Goal: Task Accomplishment & Management: Manage account settings

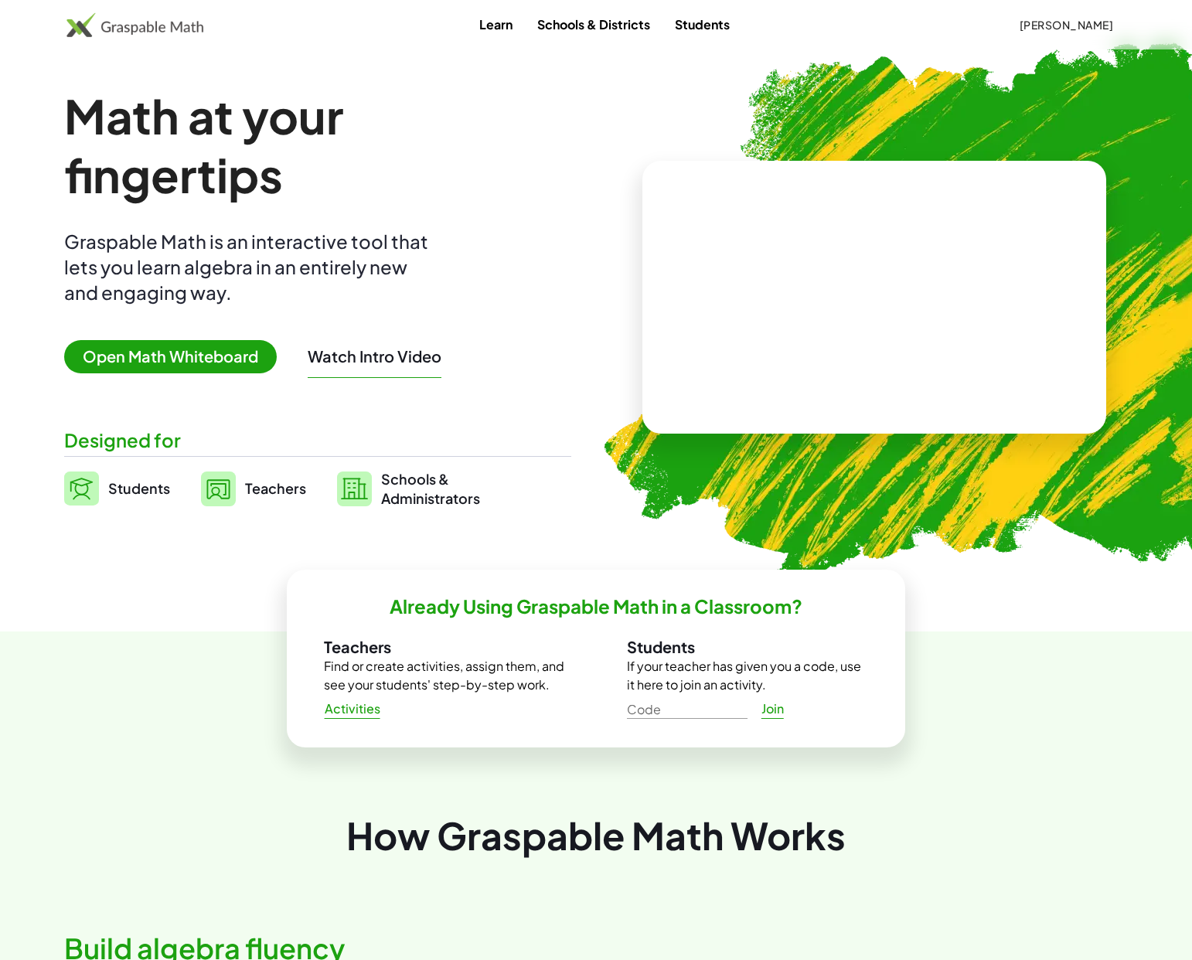
click at [1063, 23] on span "[PERSON_NAME]" at bounding box center [1066, 25] width 94 height 14
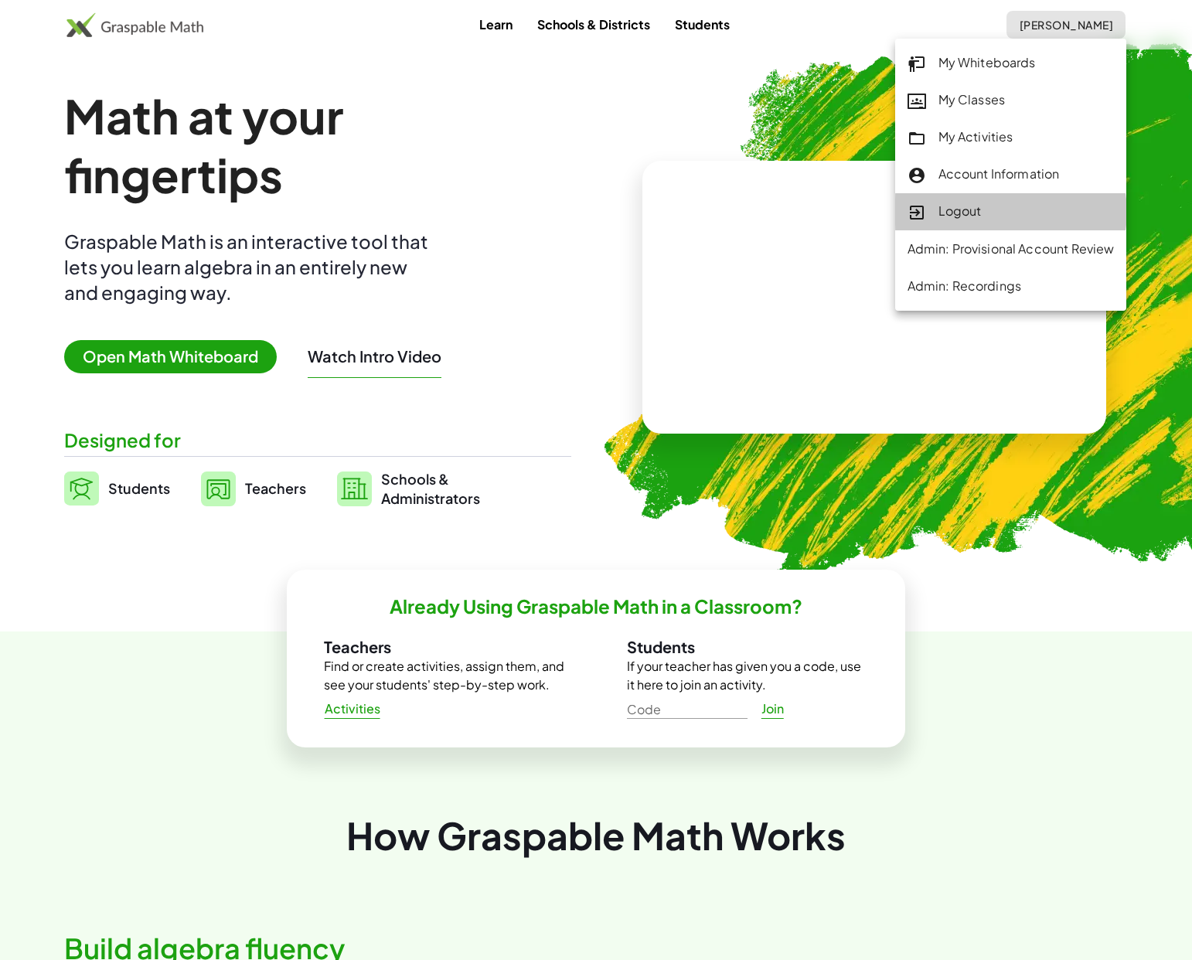
click at [1025, 213] on div "Logout" at bounding box center [1011, 212] width 207 height 20
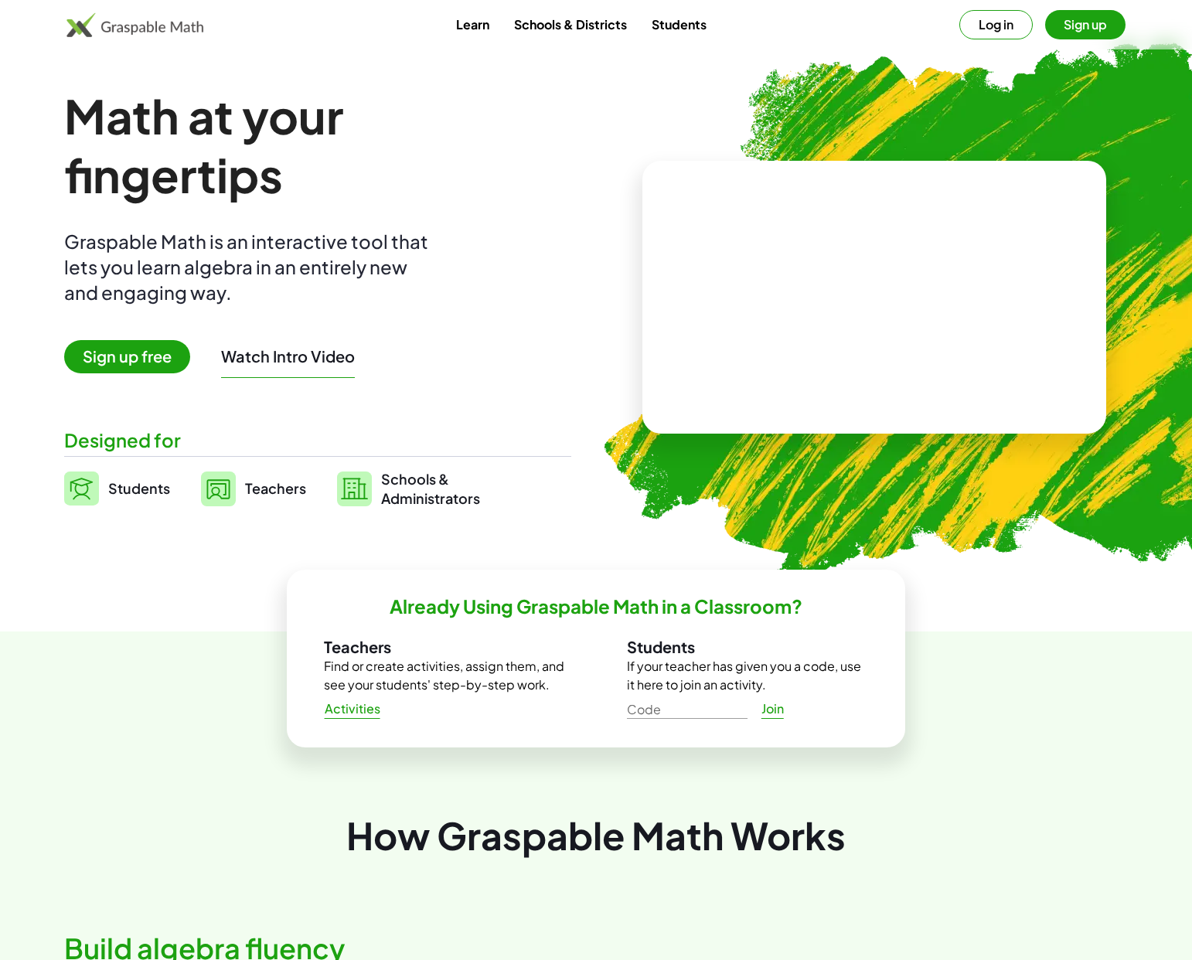
click at [252, 495] on span "Teachers" at bounding box center [275, 488] width 61 height 18
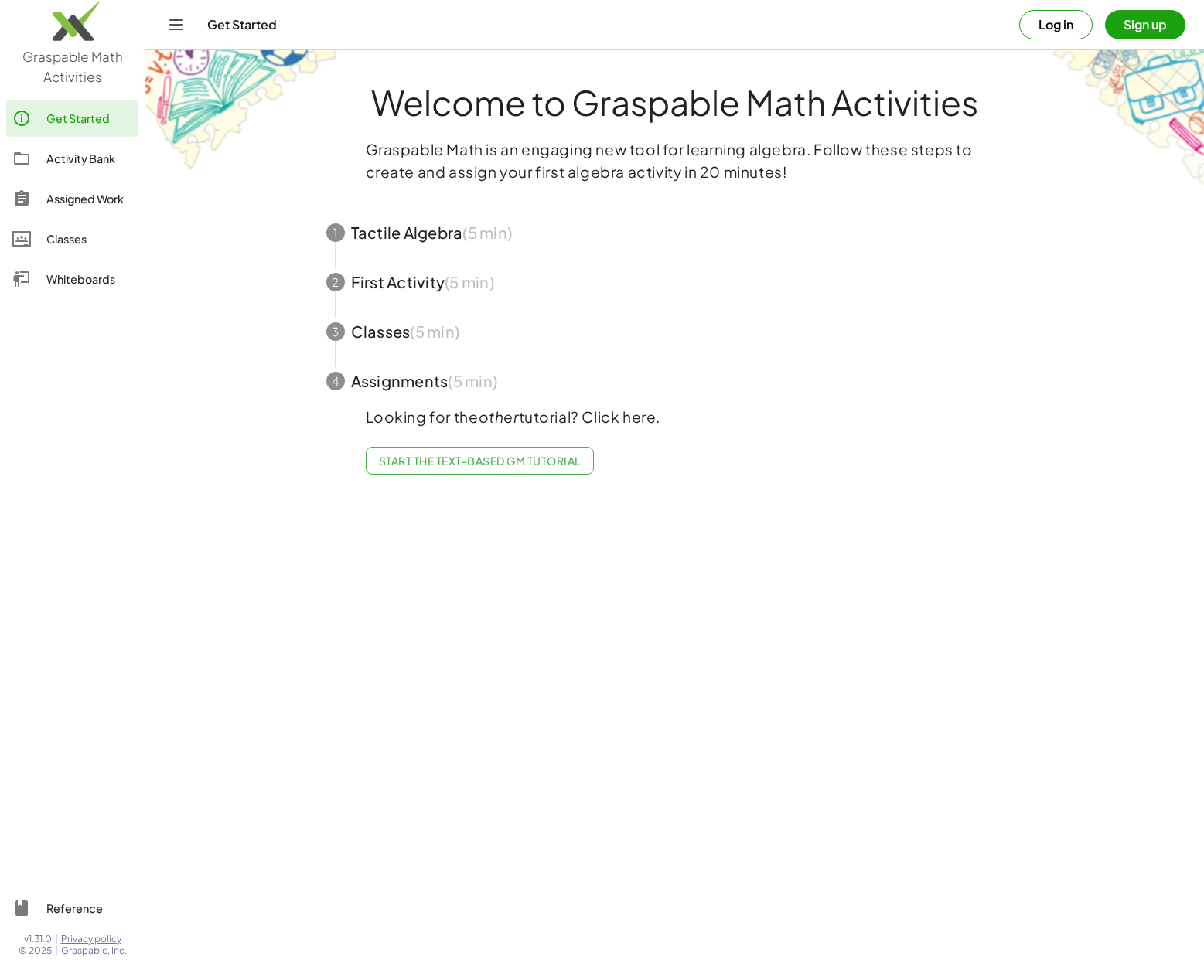
click at [1027, 30] on button "Log in" at bounding box center [1055, 24] width 73 height 29
click at [77, 295] on link "Whiteboards" at bounding box center [72, 279] width 132 height 37
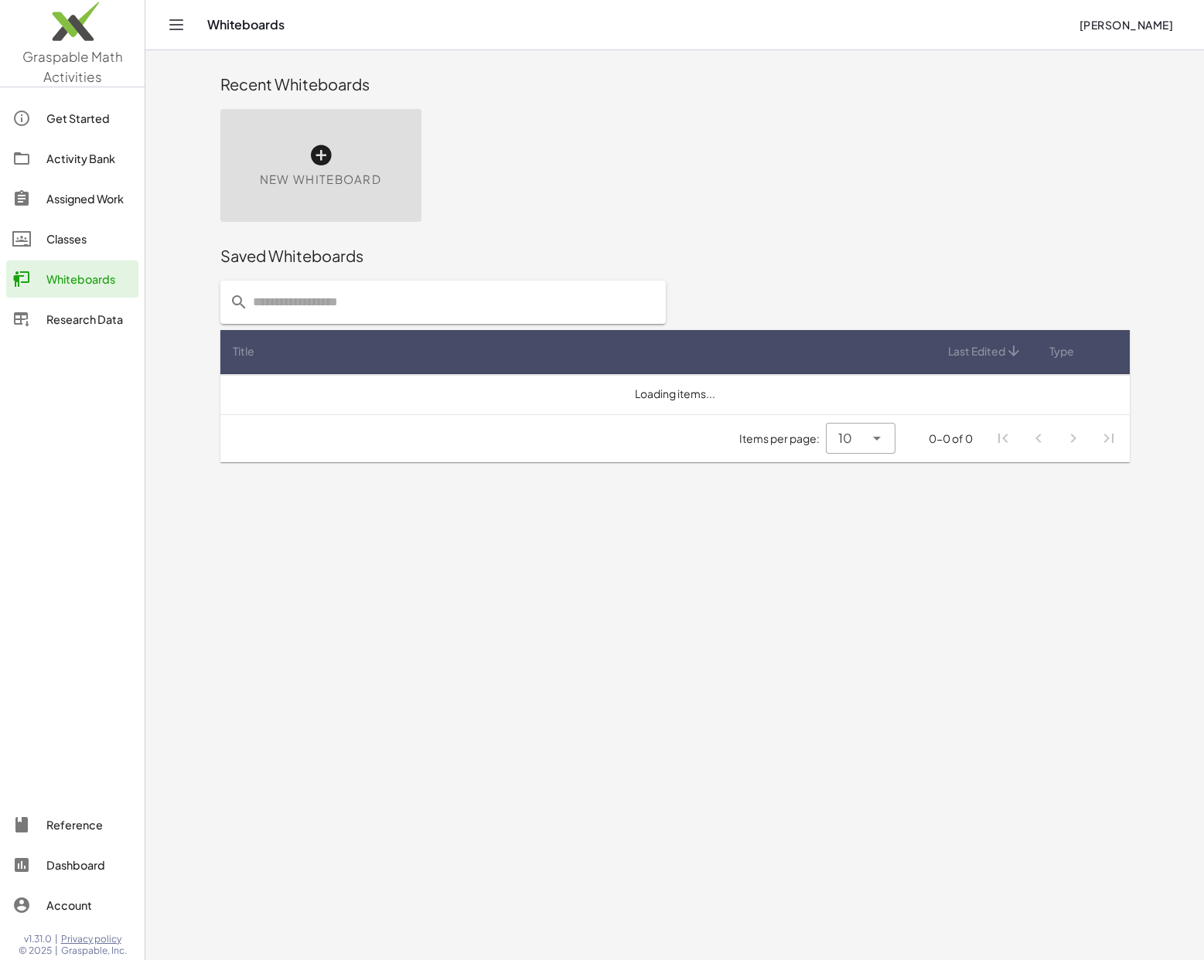
click at [79, 238] on div "Classes" at bounding box center [89, 239] width 86 height 19
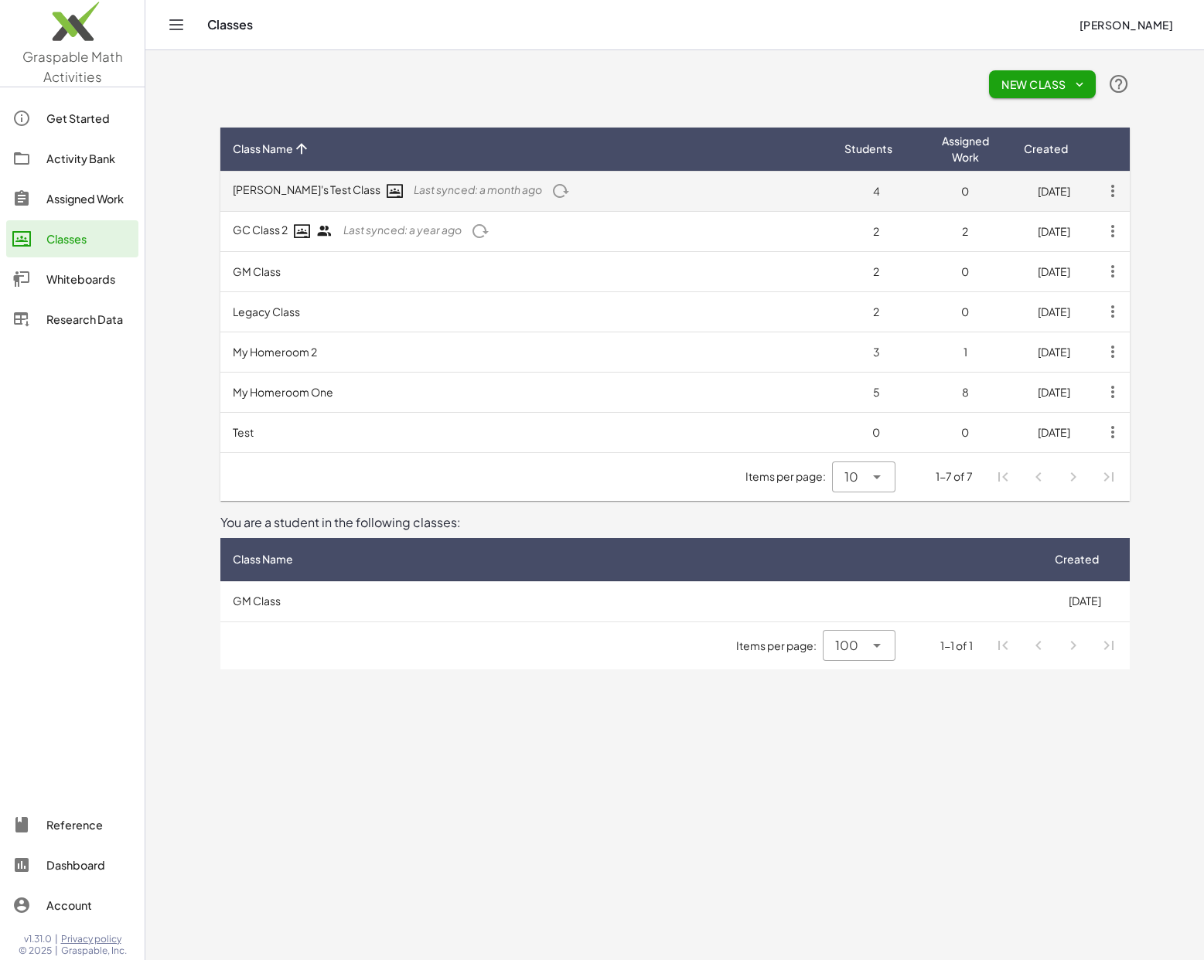
click at [418, 223] on span "Last synced: a month ago" at bounding box center [402, 230] width 118 height 14
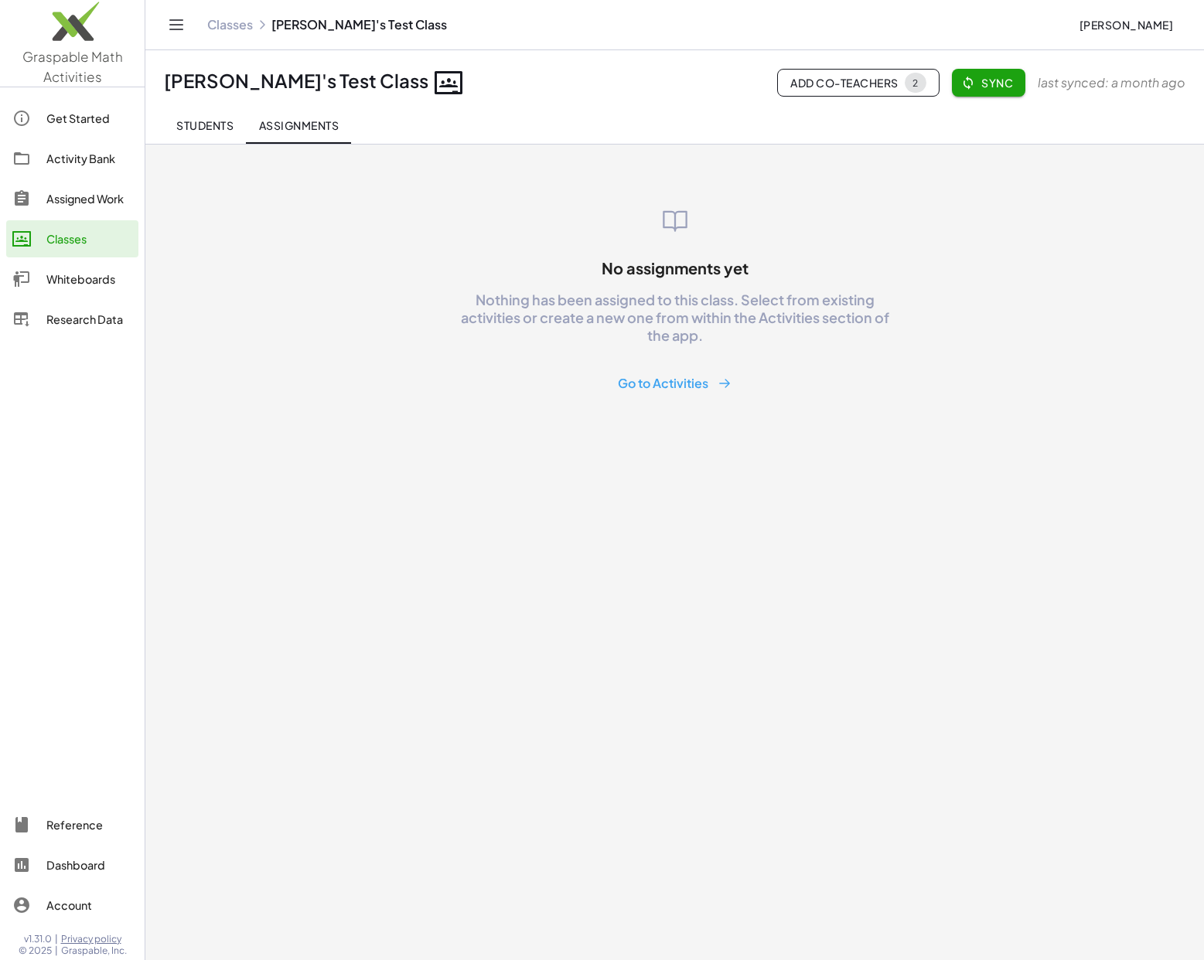
click at [201, 129] on span "Students" at bounding box center [204, 125] width 57 height 14
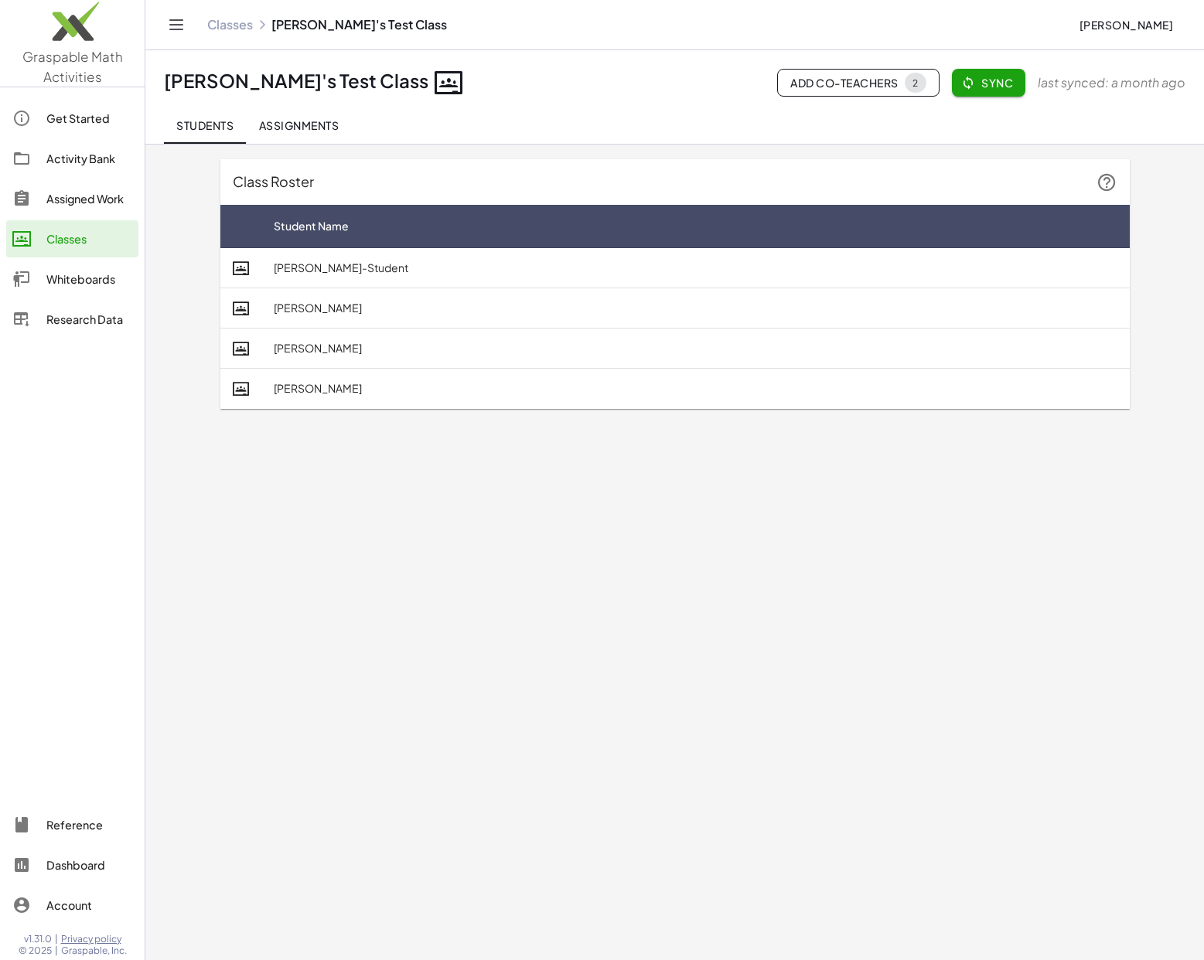
click at [318, 126] on span "Assignments" at bounding box center [298, 125] width 80 height 14
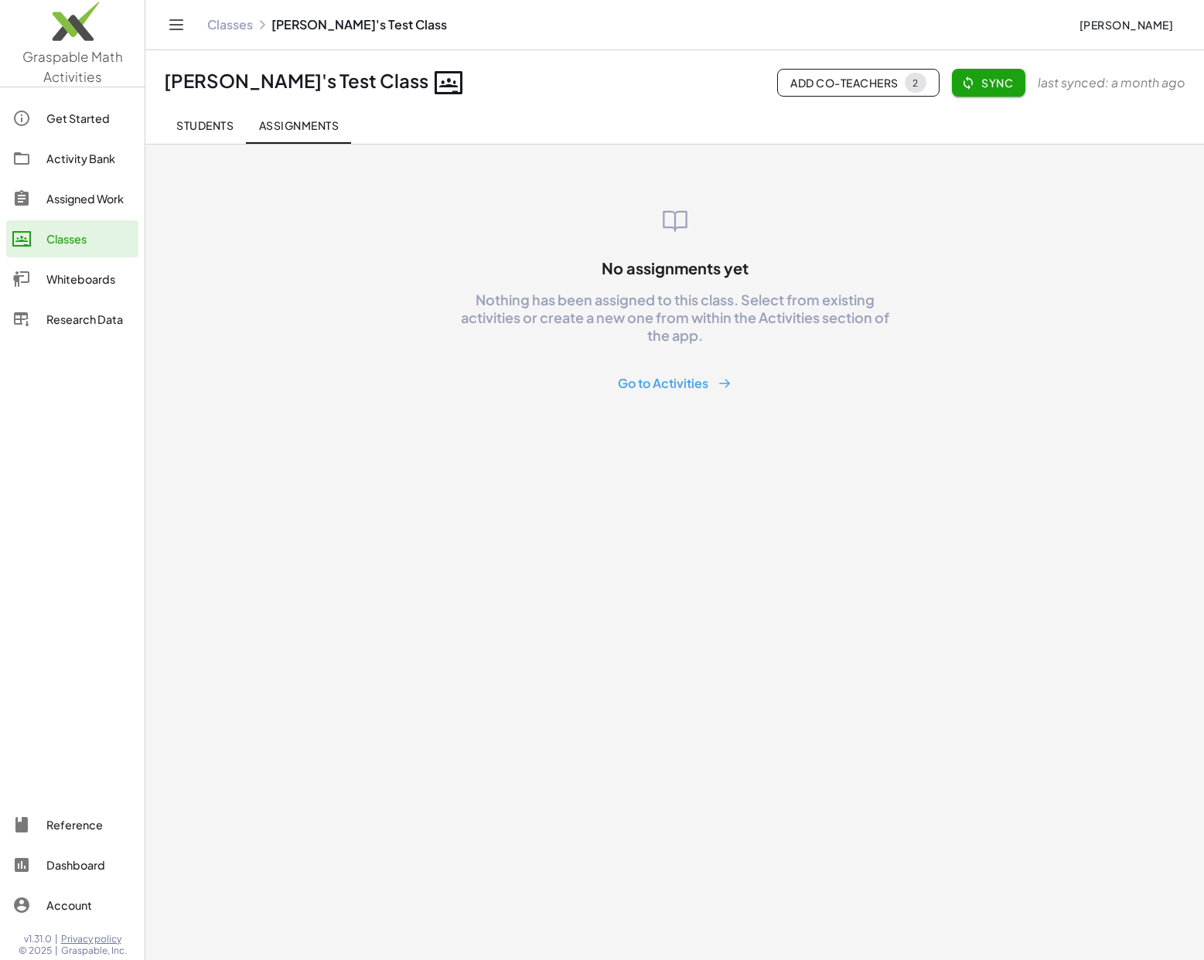
click at [690, 383] on button "Go to Activities" at bounding box center [674, 383] width 138 height 29
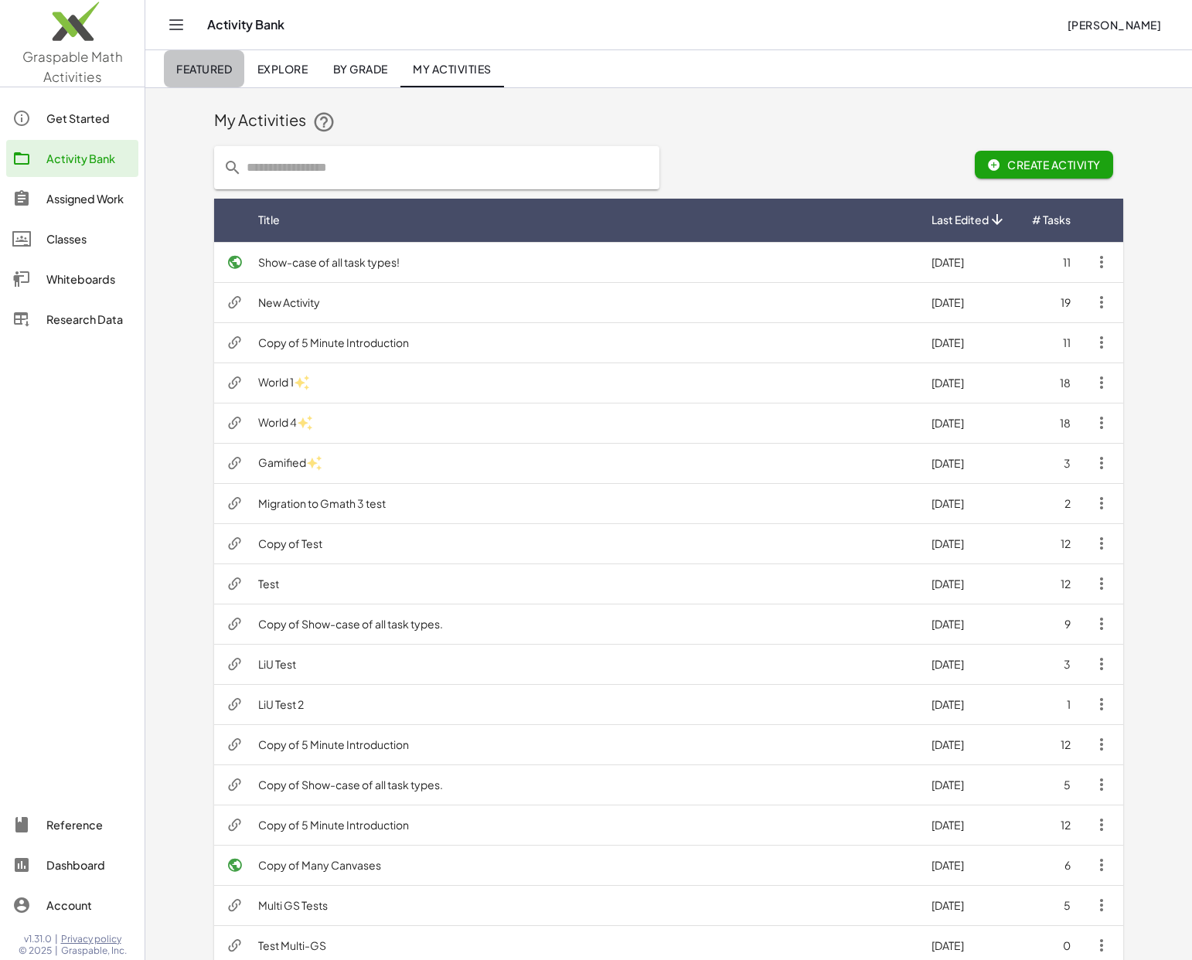
click at [217, 60] on link "Featured" at bounding box center [204, 68] width 80 height 37
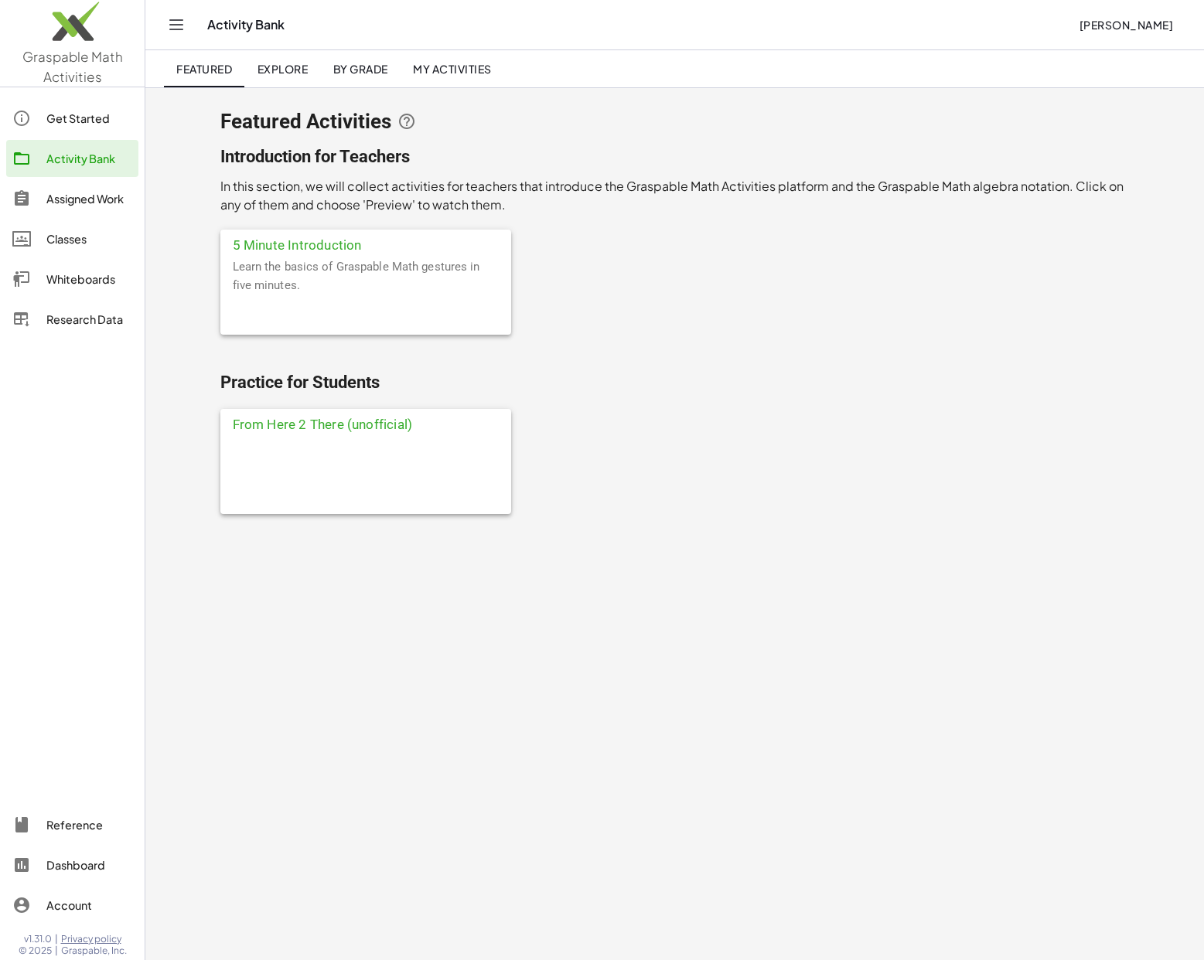
click at [419, 461] on div at bounding box center [365, 475] width 291 height 77
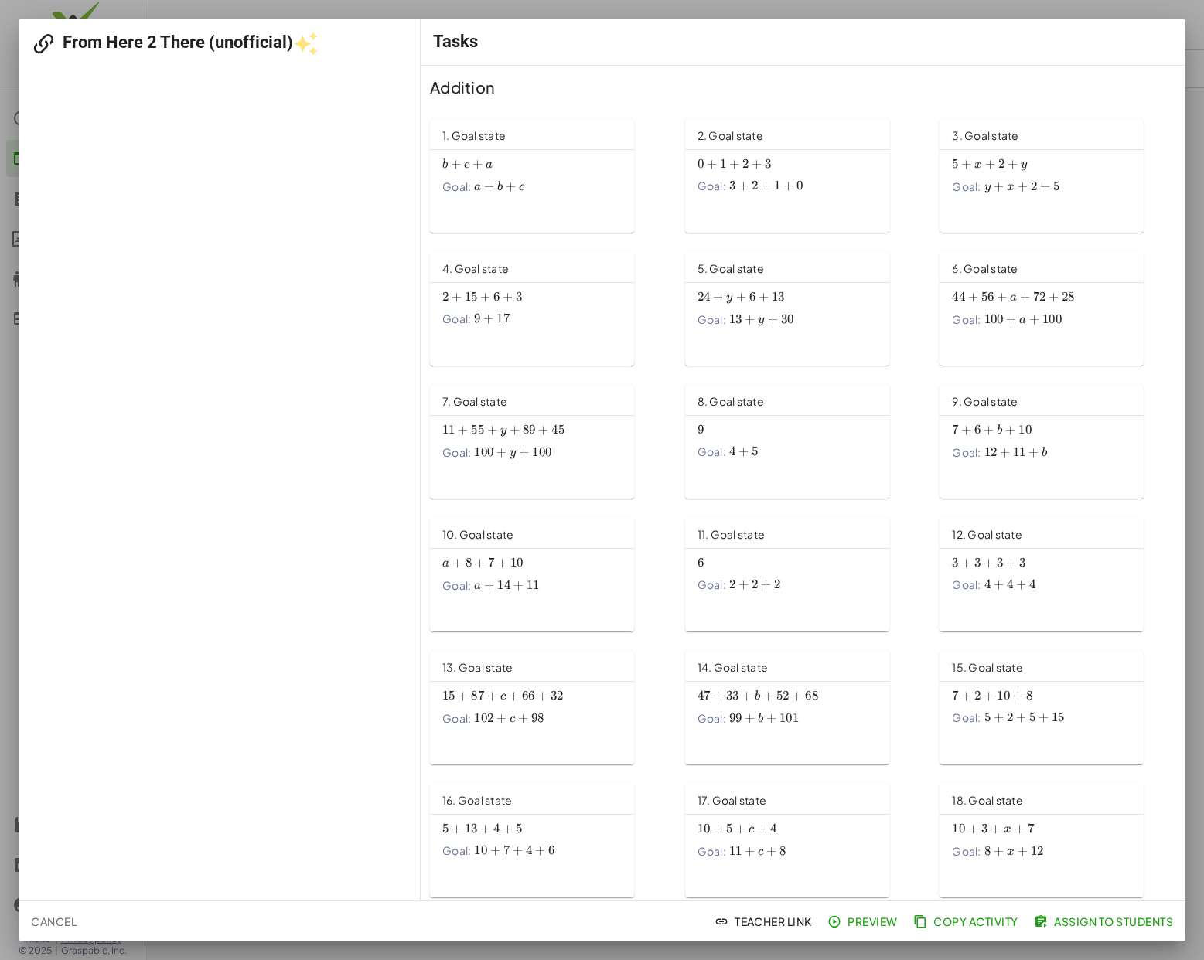
click at [1078, 927] on span "Assign to Students" at bounding box center [1105, 921] width 136 height 14
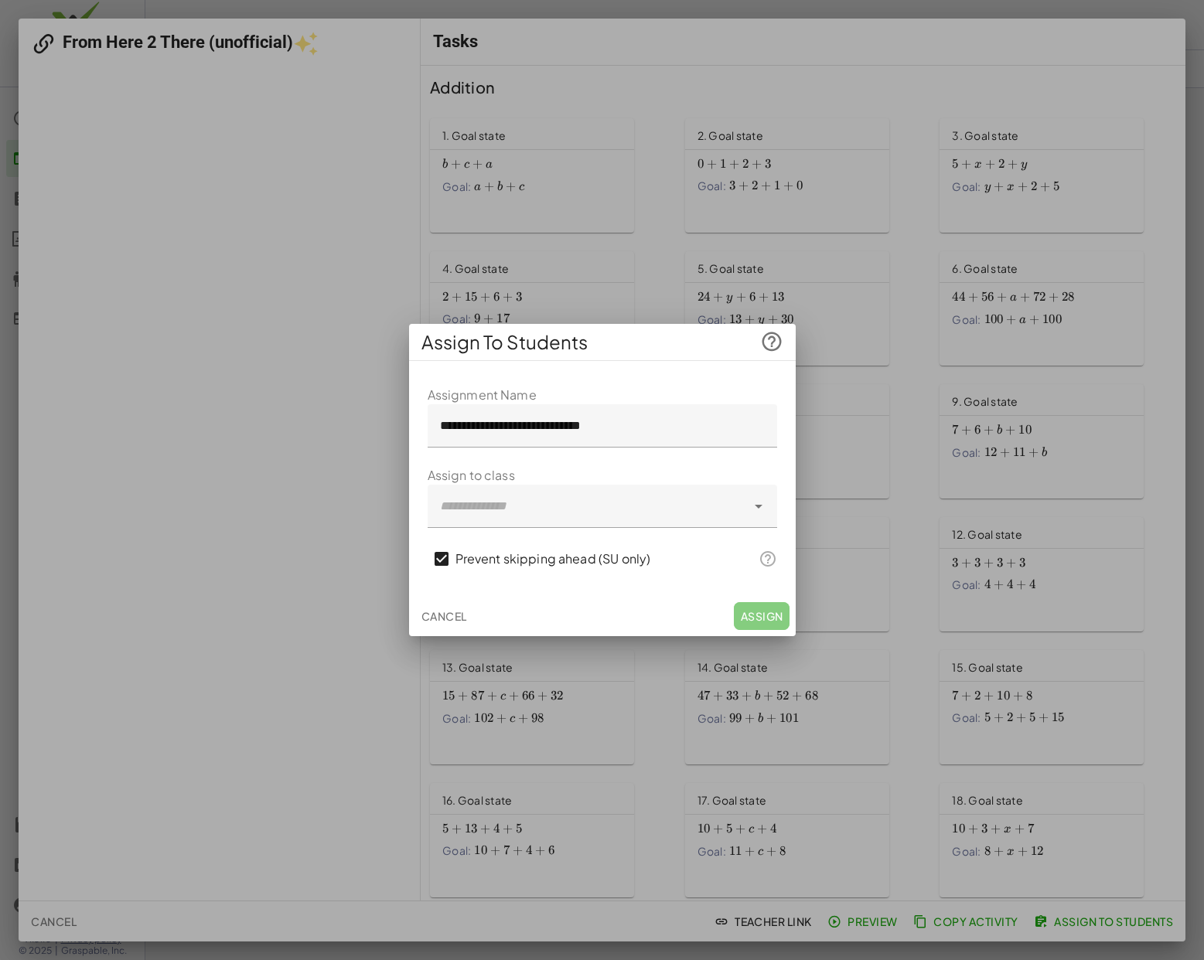
click at [535, 510] on div at bounding box center [586, 506] width 318 height 43
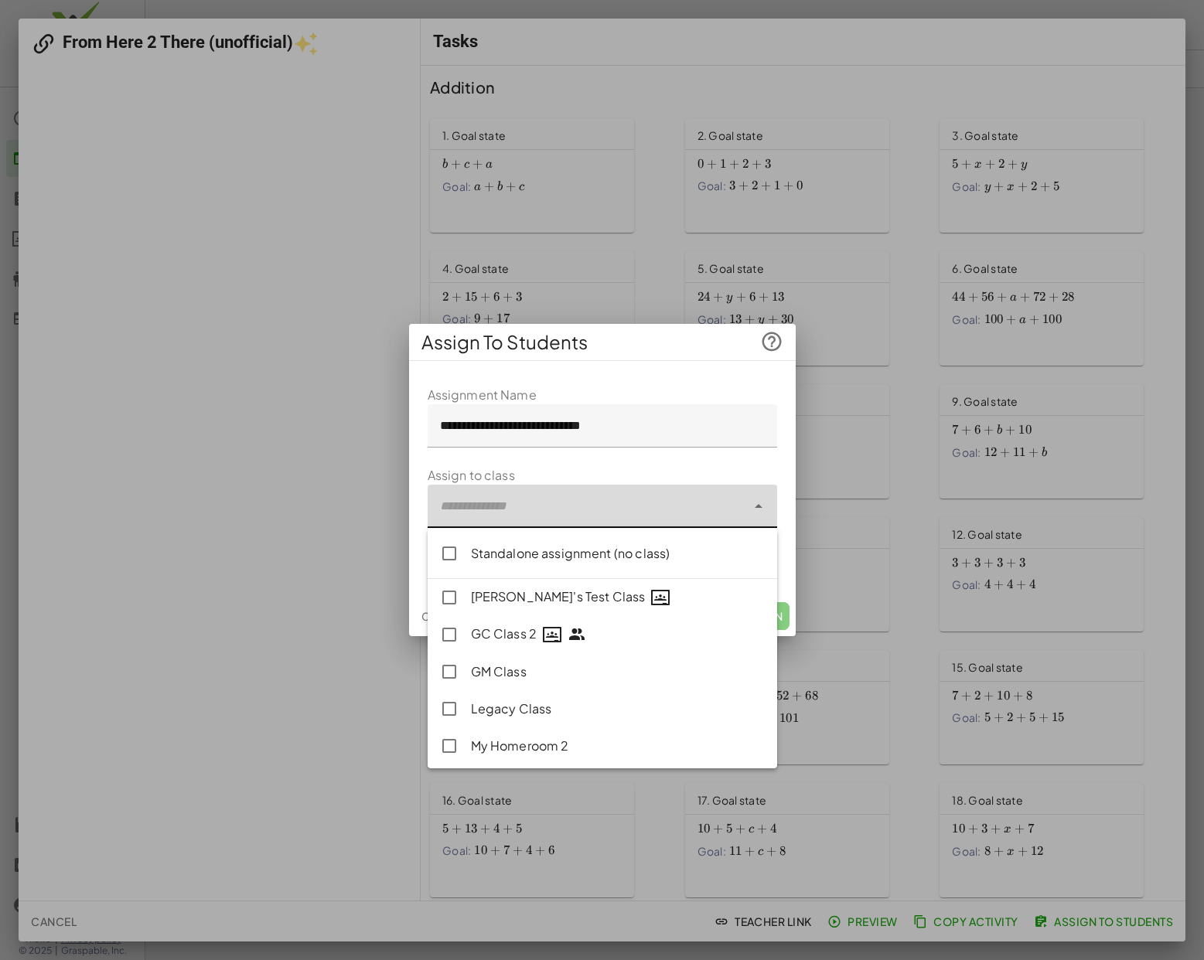
type input "**********"
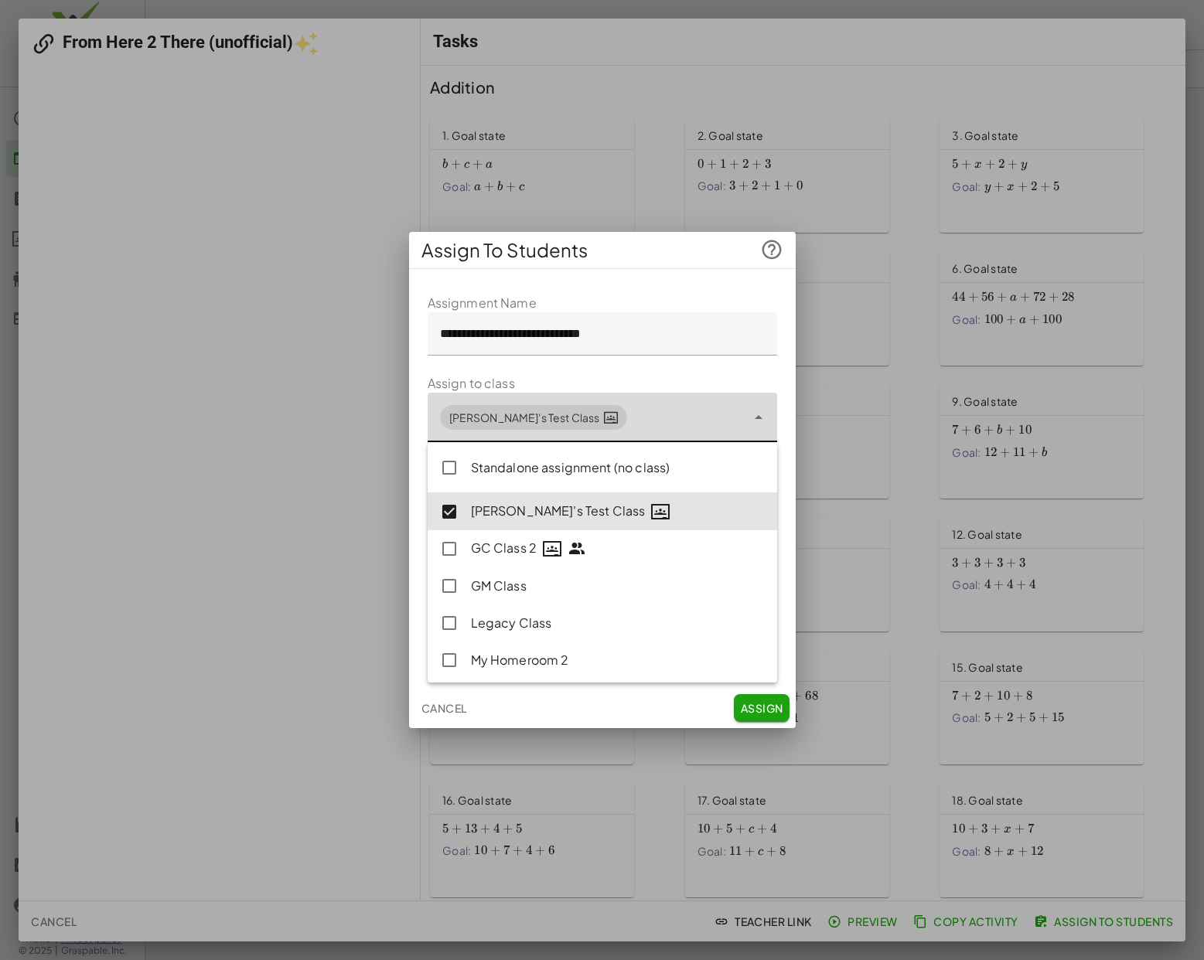
click at [666, 706] on div "Cancel Assign" at bounding box center [602, 708] width 386 height 40
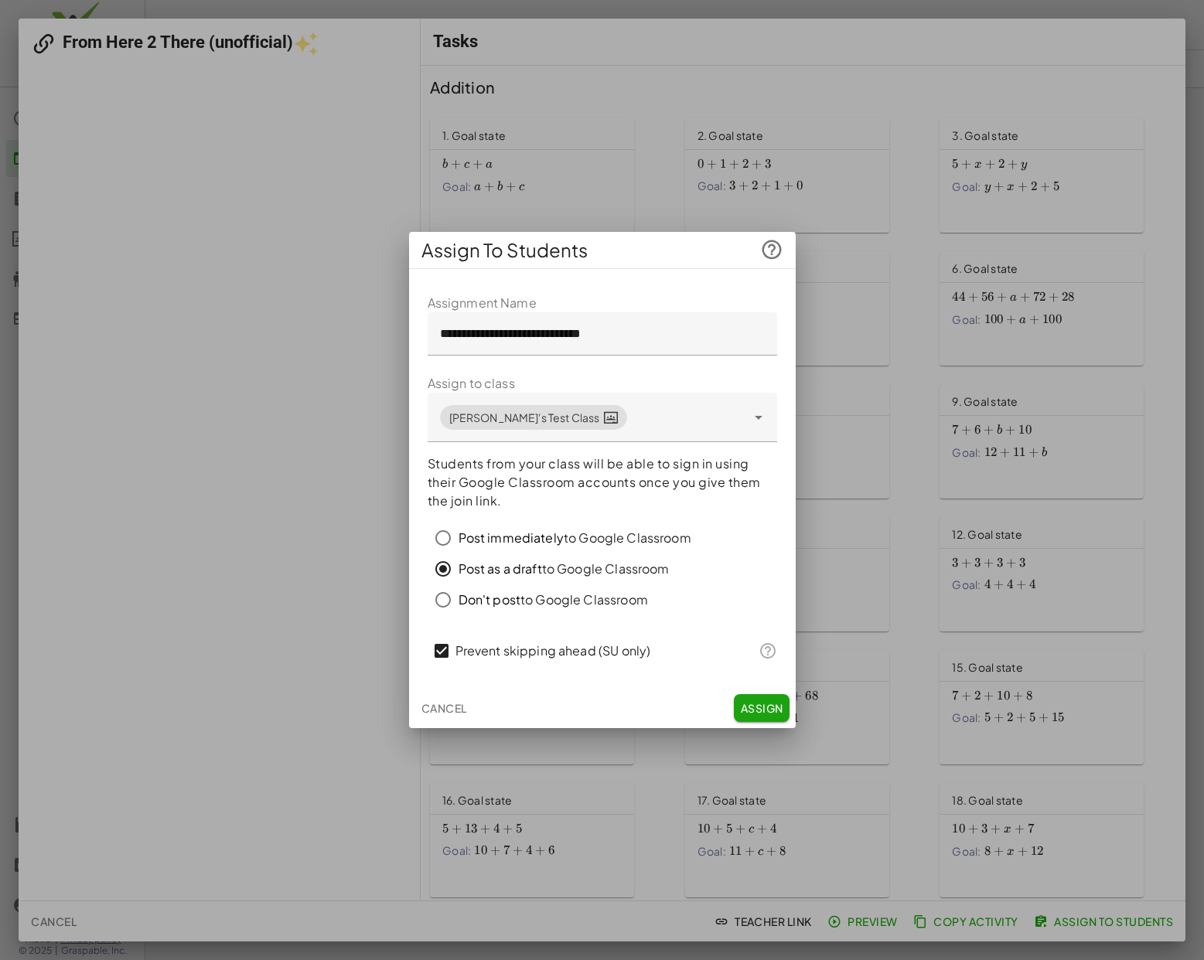
click at [779, 711] on span "Assign" at bounding box center [761, 708] width 43 height 14
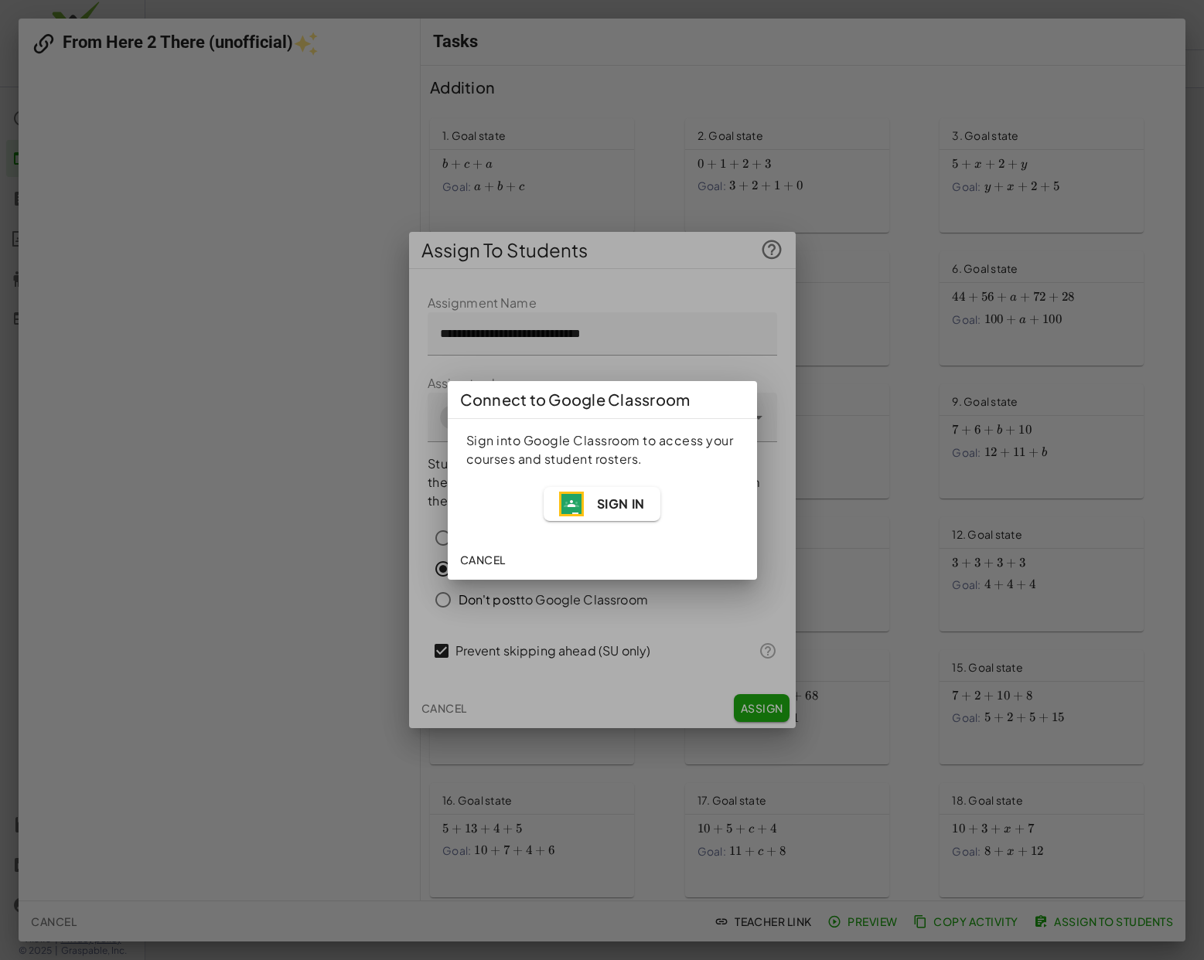
click at [596, 499] on span "Sign In" at bounding box center [620, 503] width 48 height 16
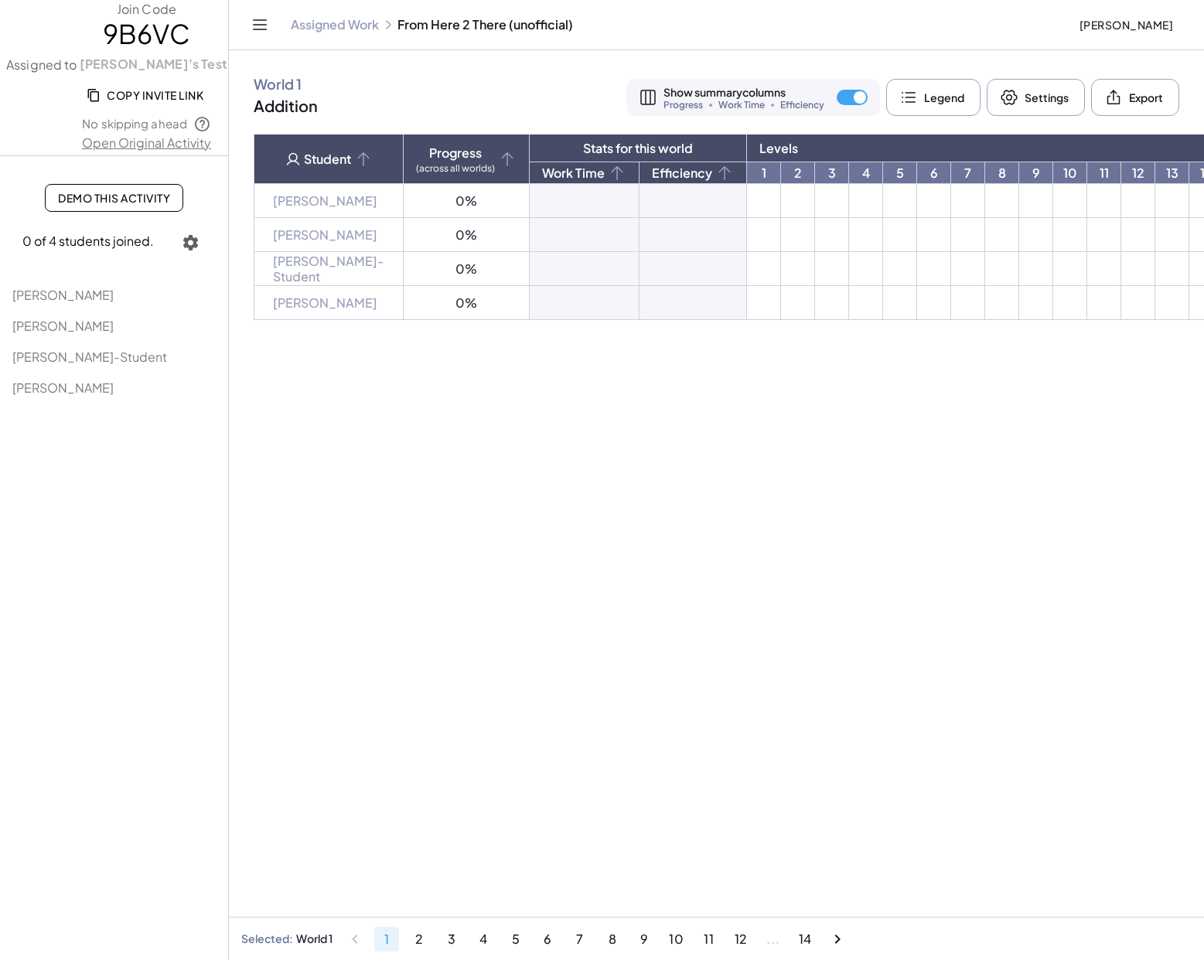
click at [161, 149] on link "Open Original Activity" at bounding box center [146, 143] width 293 height 19
click at [114, 97] on span "Copy Invite Link" at bounding box center [147, 95] width 114 height 14
click at [747, 201] on td at bounding box center [764, 201] width 34 height 34
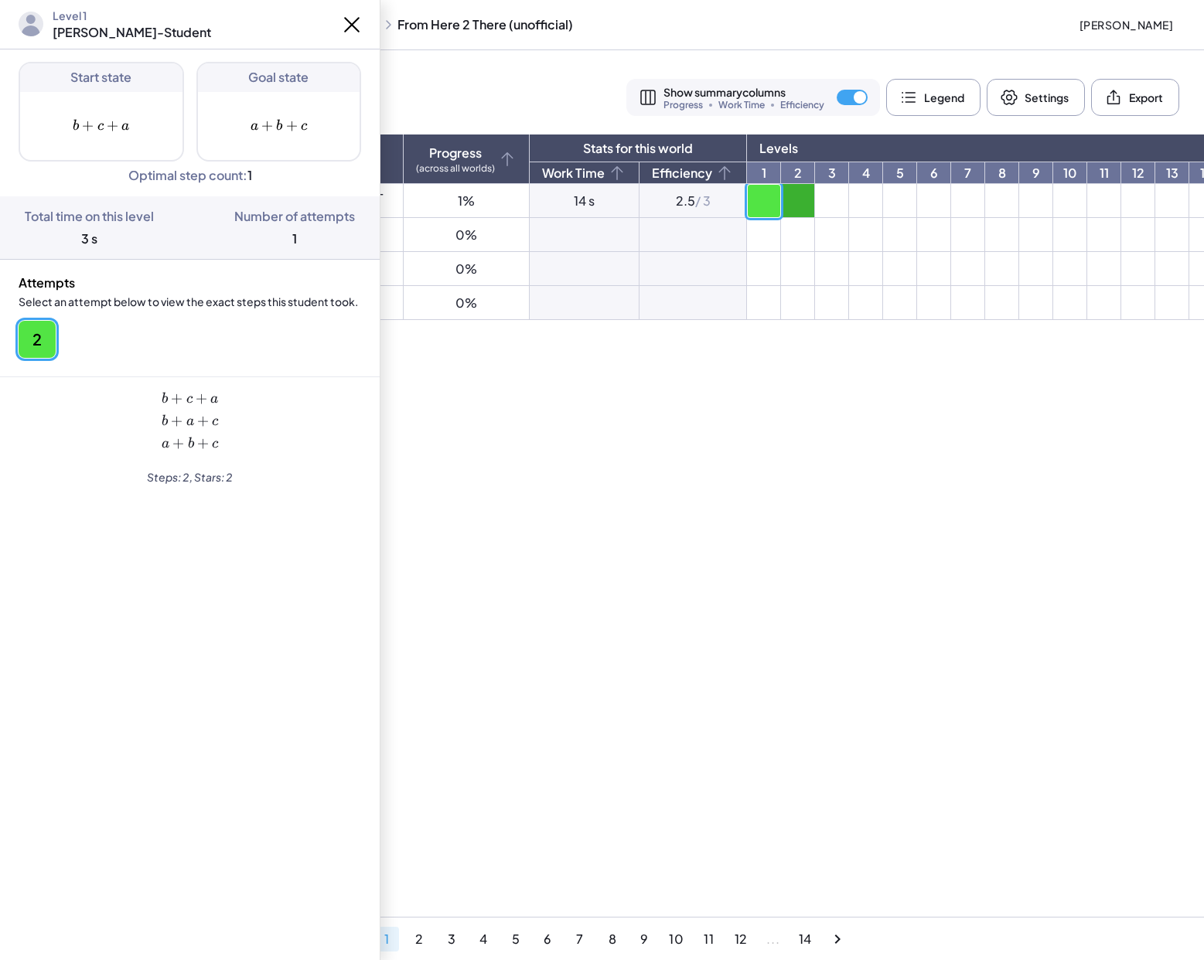
click at [781, 192] on td at bounding box center [798, 201] width 34 height 34
click at [747, 198] on td at bounding box center [764, 201] width 34 height 34
click at [815, 196] on td at bounding box center [832, 201] width 34 height 34
click at [850, 393] on main "World 1 Addition Show summary columns Progress Work Time Efficiency Legend Sett…" at bounding box center [716, 480] width 975 height 960
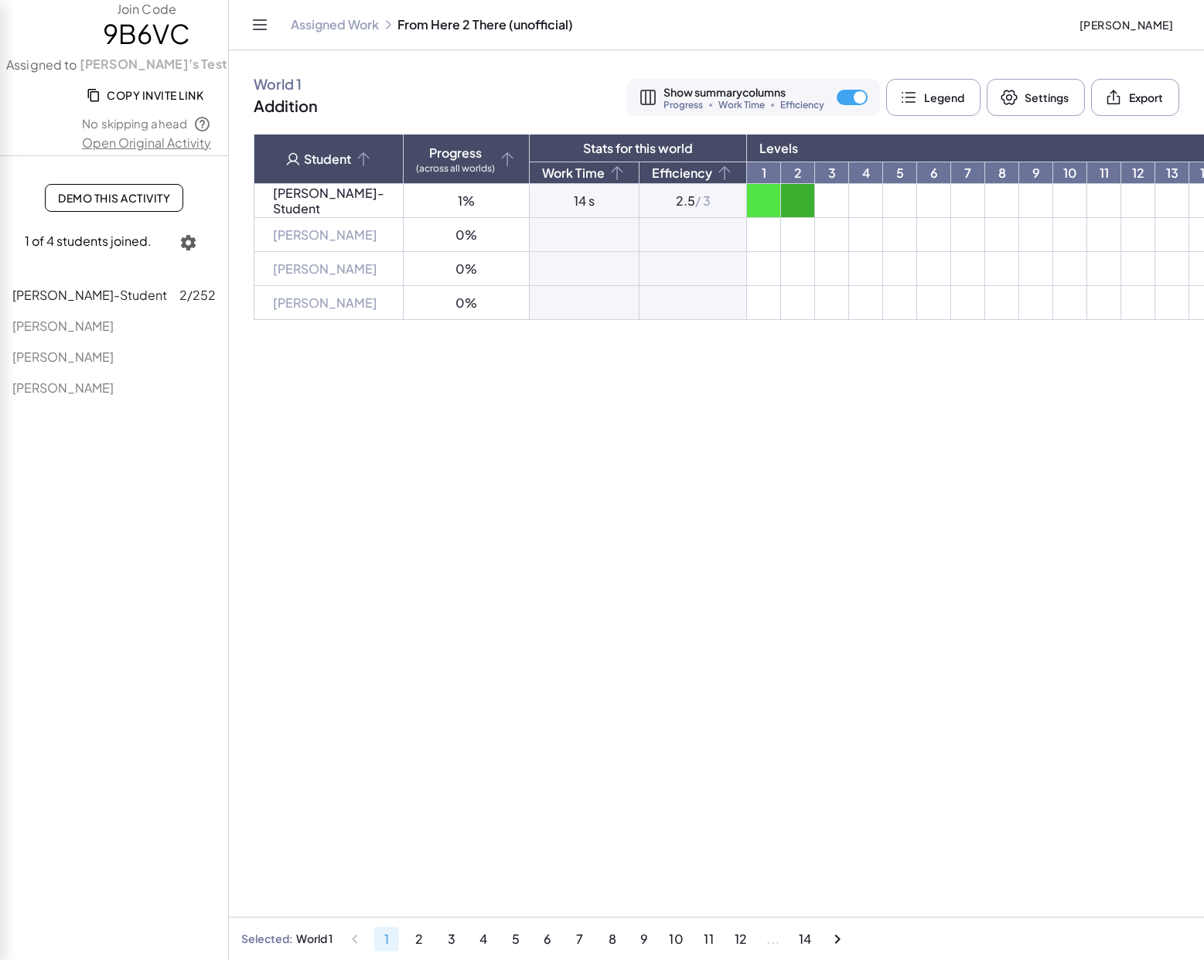
click at [121, 86] on button "Copy Invite Link" at bounding box center [146, 95] width 138 height 28
